Goal: Task Accomplishment & Management: Complete application form

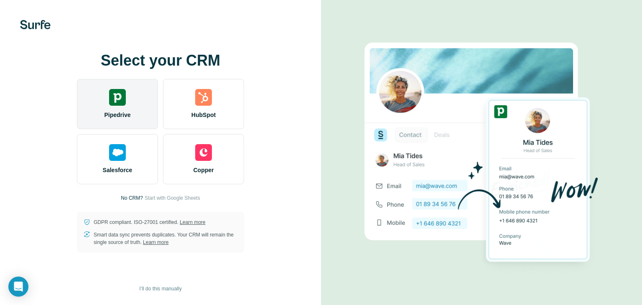
click at [118, 101] on img at bounding box center [117, 97] width 17 height 17
click at [114, 107] on div "Pipedrive" at bounding box center [117, 104] width 81 height 50
